Goal: Task Accomplishment & Management: Use online tool/utility

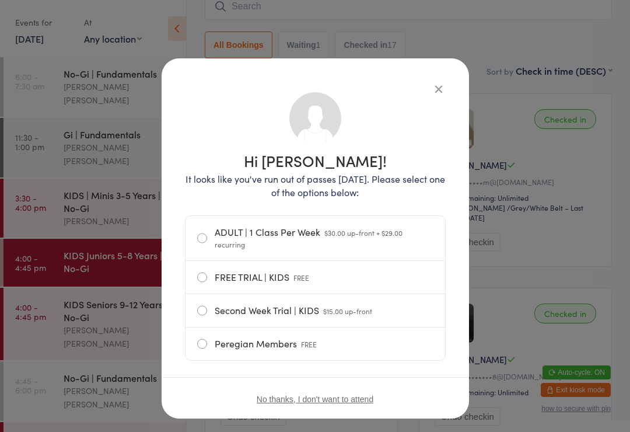
click at [440, 86] on button "button" at bounding box center [439, 89] width 14 height 14
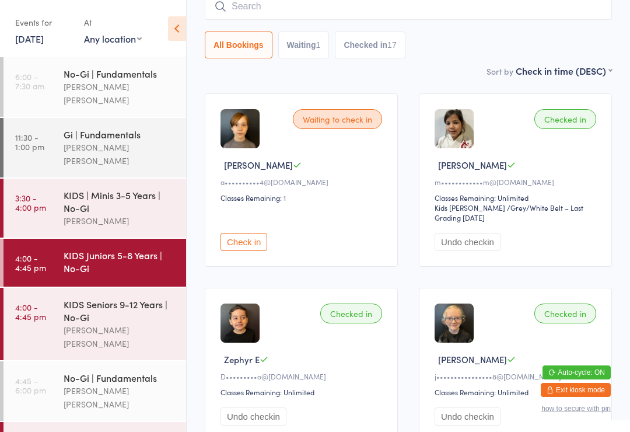
click at [136, 371] on div "No-Gi | Fundamentals" at bounding box center [120, 377] width 113 height 13
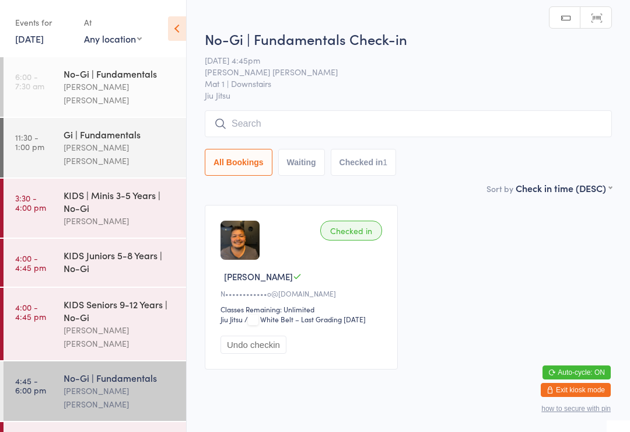
click at [334, 124] on input "search" at bounding box center [408, 123] width 407 height 27
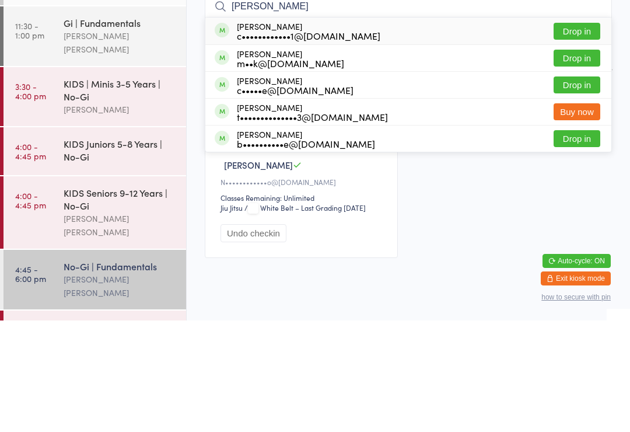
type input "[PERSON_NAME]"
click at [273, 142] on div "c••••••••••••1@[DOMAIN_NAME]" at bounding box center [308, 146] width 143 height 9
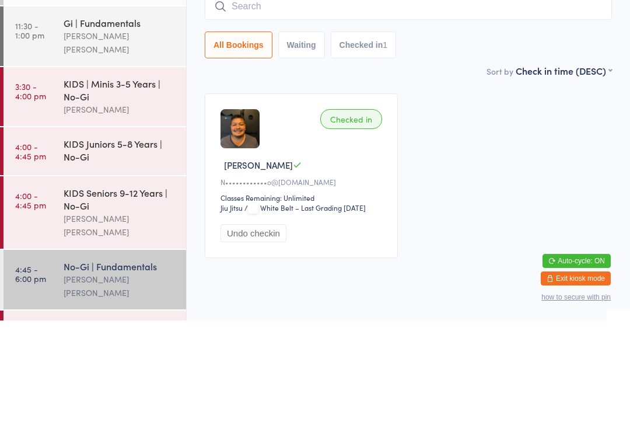
scroll to position [31, 0]
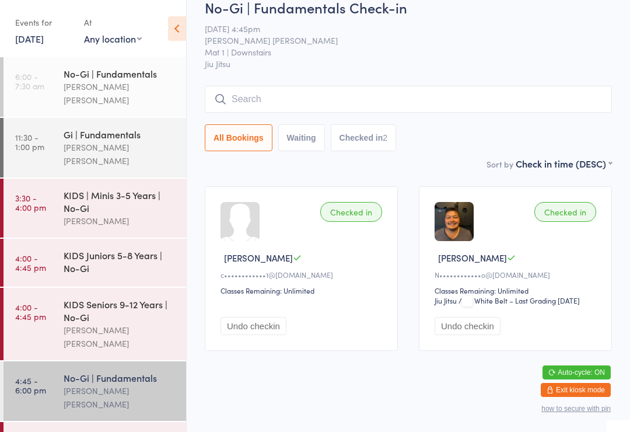
click at [245, 87] on input "search" at bounding box center [408, 99] width 407 height 27
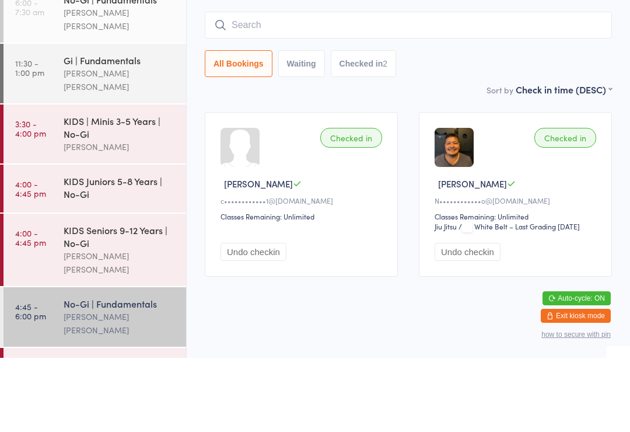
type input "A"
click at [342, 157] on div "Sort by Check in time (DESC) First name (ASC) First name (DESC) Last name (ASC)…" at bounding box center [408, 163] width 407 height 13
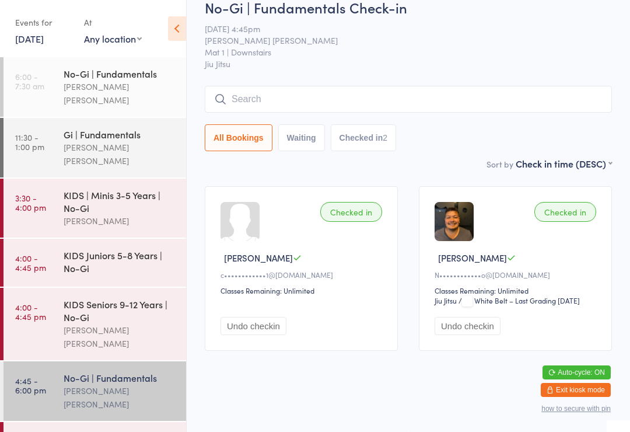
click at [272, 86] on input "search" at bounding box center [408, 99] width 407 height 27
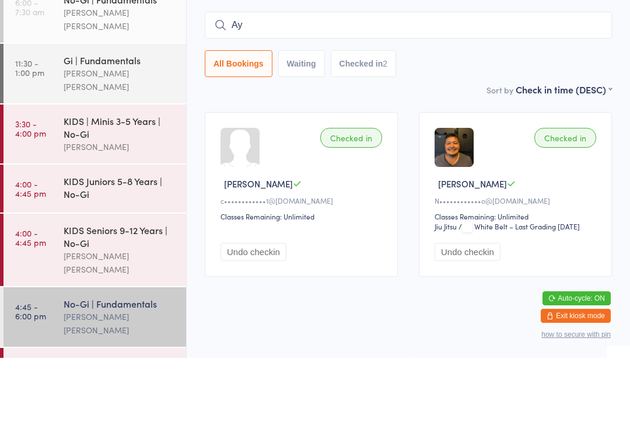
type input "A"
click at [457, 88] on main "No-Gi | Fundamentals Check-in [DATE] 4:45pm [PERSON_NAME] [PERSON_NAME] Mat 1 |…" at bounding box center [408, 179] width 407 height 363
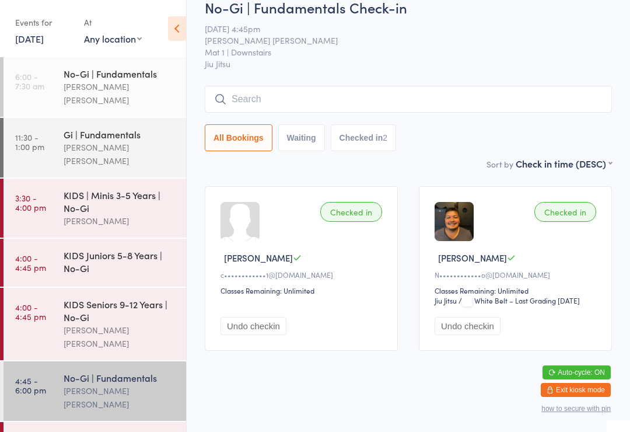
click at [141, 431] on div "KIDS | Teens | No-Gi" at bounding box center [120, 438] width 113 height 13
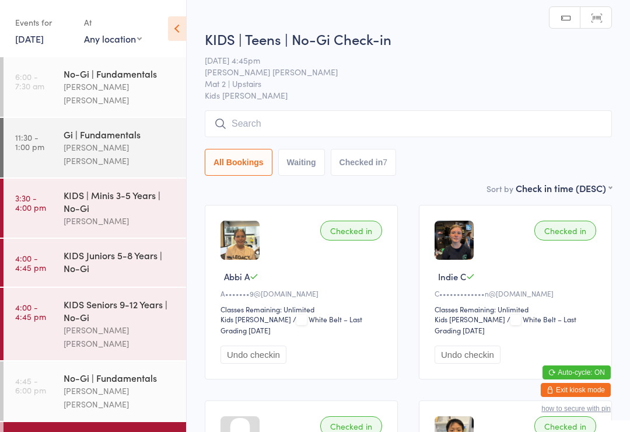
click at [418, 129] on input "search" at bounding box center [408, 123] width 407 height 27
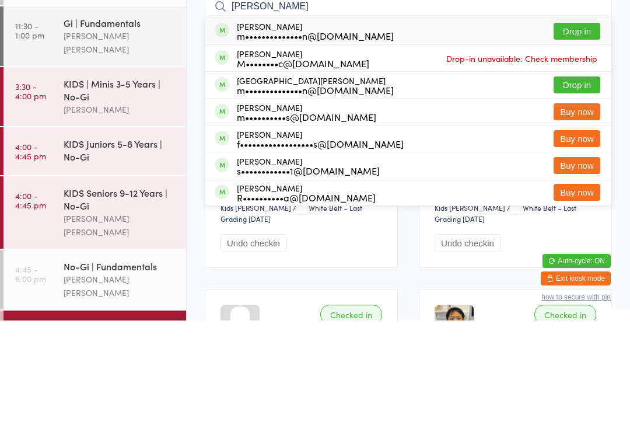
type input "[PERSON_NAME]"
click at [583, 134] on button "Drop in" at bounding box center [576, 142] width 47 height 17
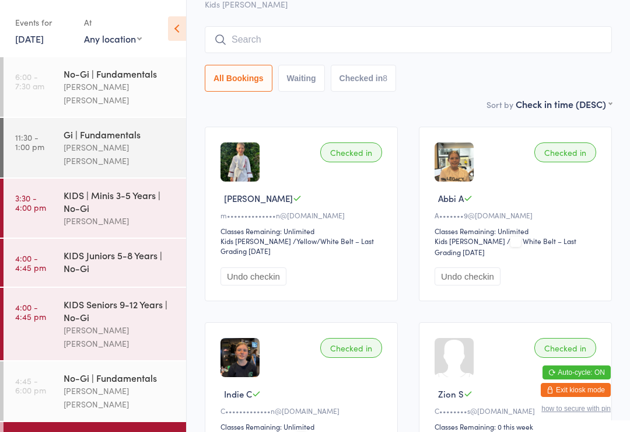
click at [543, 31] on input "search" at bounding box center [408, 39] width 407 height 27
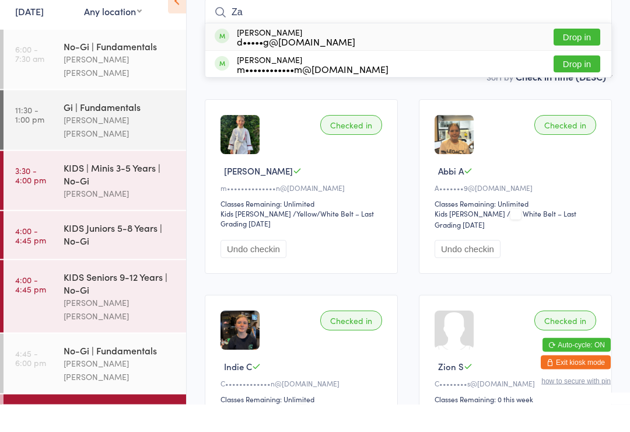
click at [580, 27] on input "Za" at bounding box center [408, 40] width 407 height 27
type input "Za"
click at [584, 57] on button "Drop in" at bounding box center [576, 65] width 47 height 17
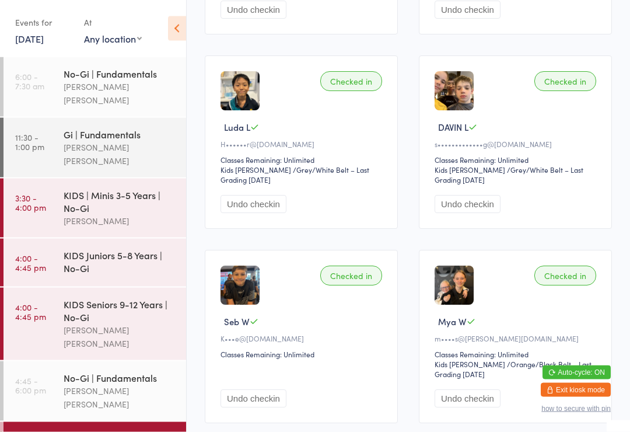
scroll to position [734, 0]
